Goal: Task Accomplishment & Management: Use online tool/utility

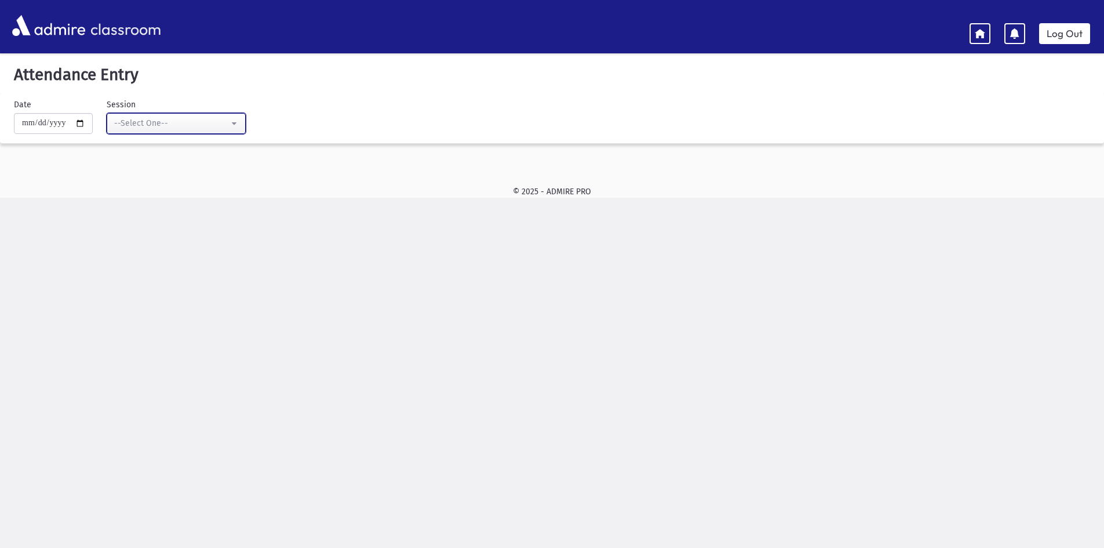
click at [143, 123] on div "--Select One--" at bounding box center [171, 123] width 115 height 12
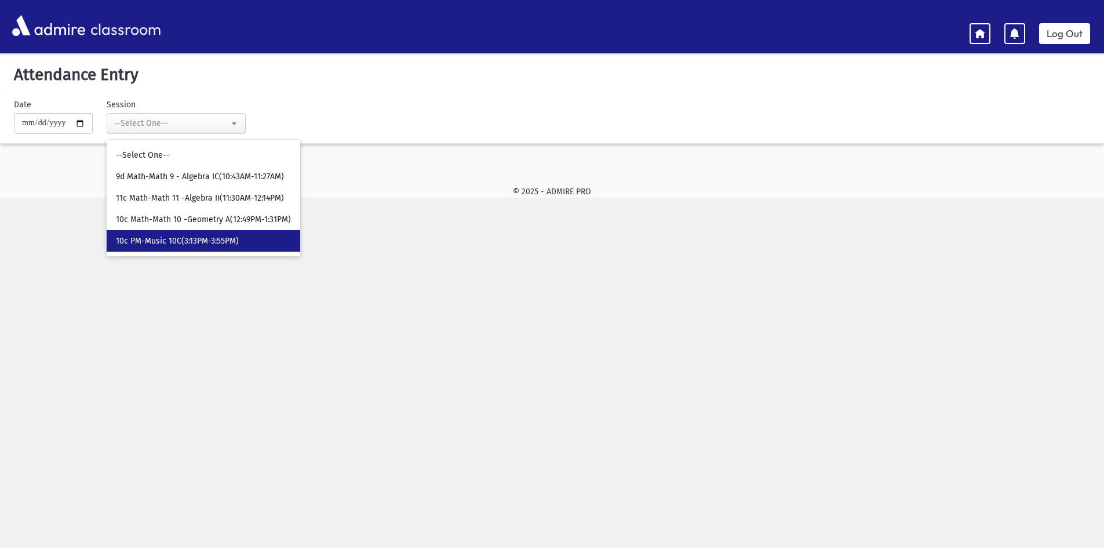
click at [154, 241] on span "10c PM-Music 10C(3:13PM-3:55PM)" at bounding box center [177, 241] width 123 height 12
select select "****"
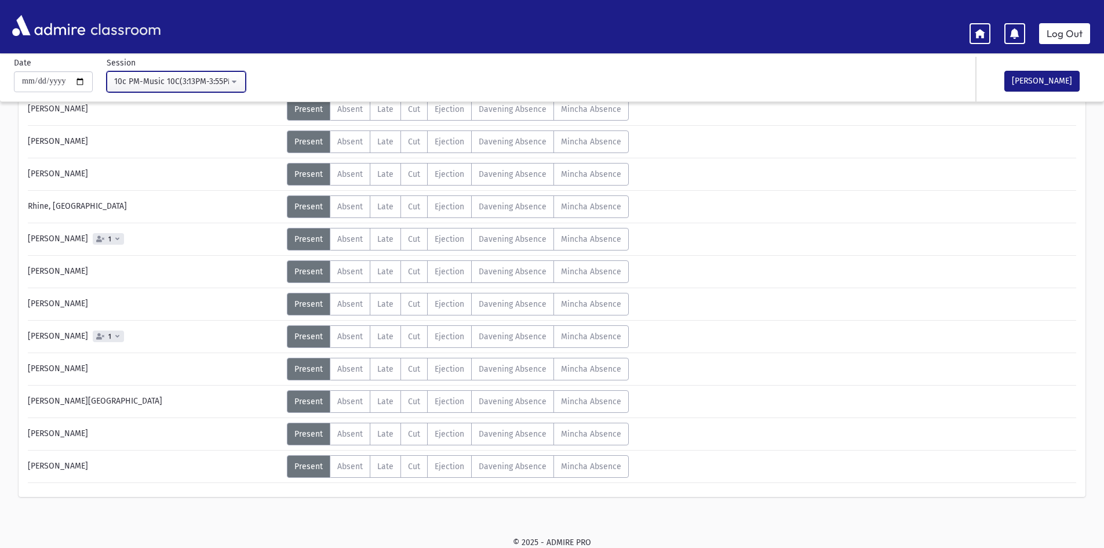
scroll to position [547, 0]
click at [352, 402] on span "Absent" at bounding box center [350, 401] width 26 height 10
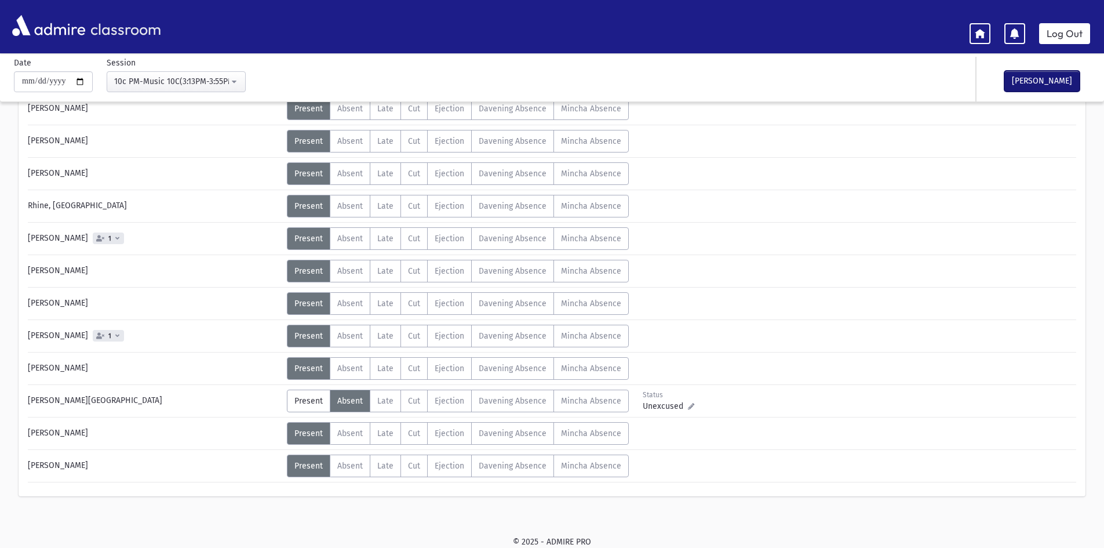
click at [1030, 82] on button "[PERSON_NAME]" at bounding box center [1041, 81] width 75 height 21
click at [1067, 33] on link "Log Out" at bounding box center [1064, 33] width 51 height 21
